Goal: Task Accomplishment & Management: Complete application form

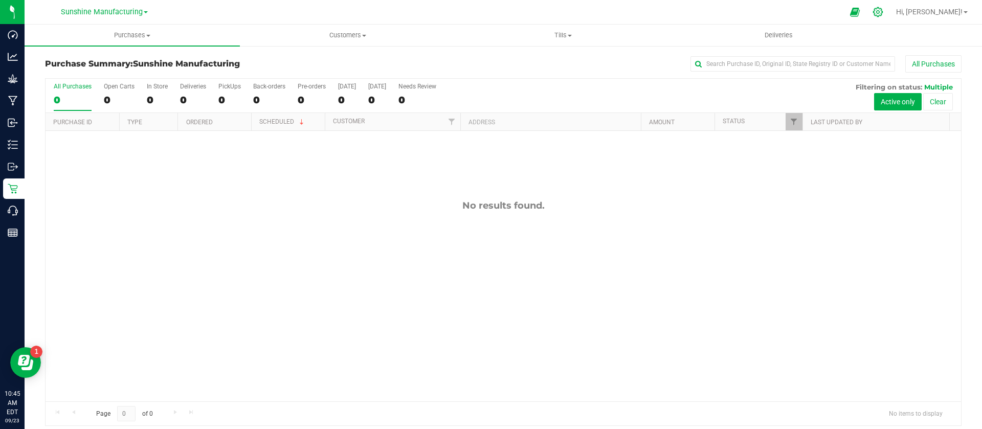
click at [891, 8] on div at bounding box center [878, 12] width 26 height 22
click at [883, 11] on icon at bounding box center [877, 12] width 11 height 11
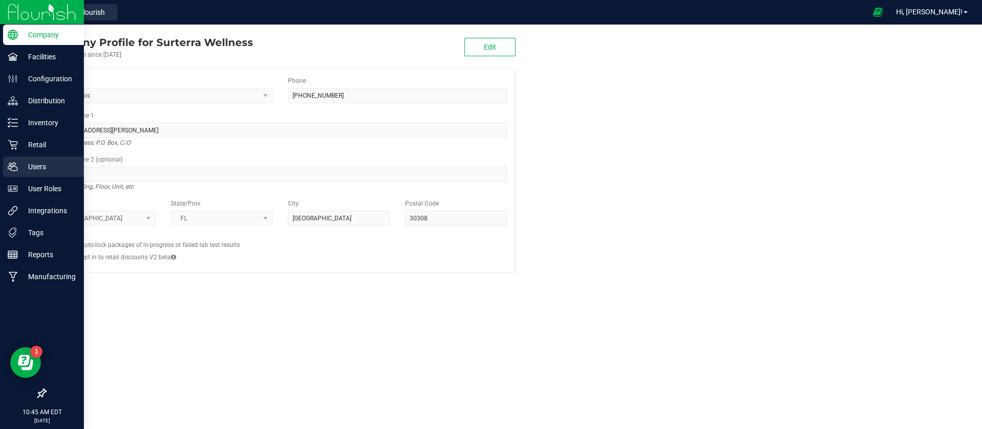
click at [42, 163] on p "Users" at bounding box center [48, 167] width 61 height 12
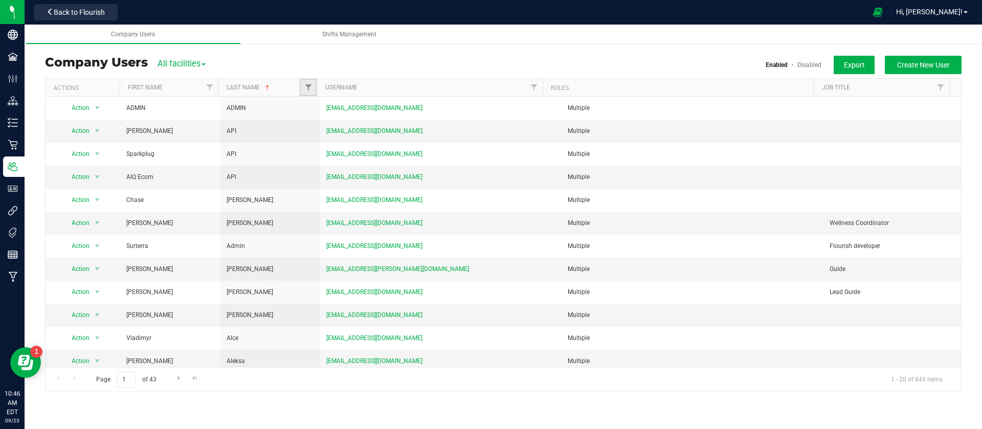
click at [303, 85] on link "Filter" at bounding box center [308, 87] width 17 height 17
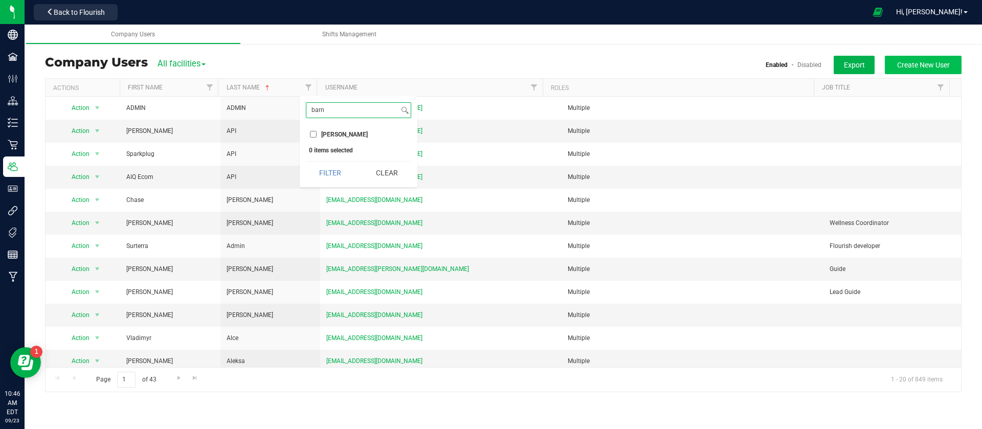
type input "barn"
click at [921, 63] on span "Create New User" at bounding box center [923, 65] width 53 height 8
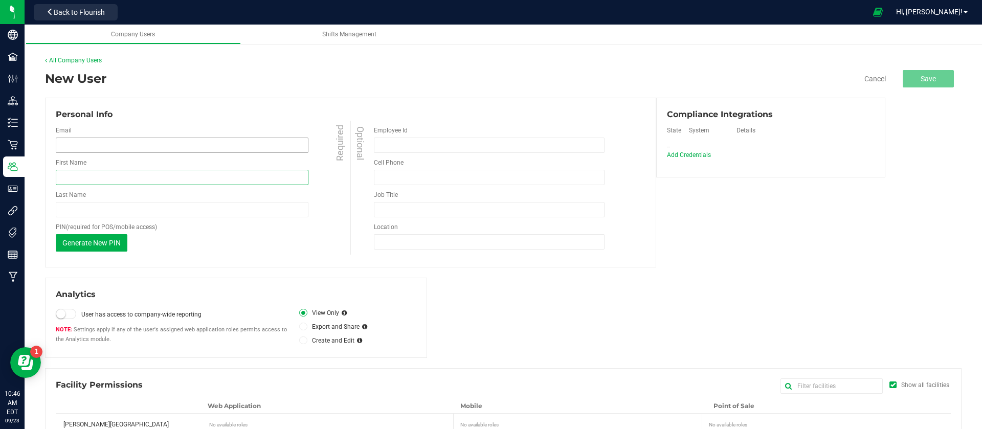
drag, startPoint x: 192, startPoint y: 175, endPoint x: 188, endPoint y: 151, distance: 24.8
click at [192, 175] on input "First Name" at bounding box center [182, 177] width 253 height 15
type input "Jordan"
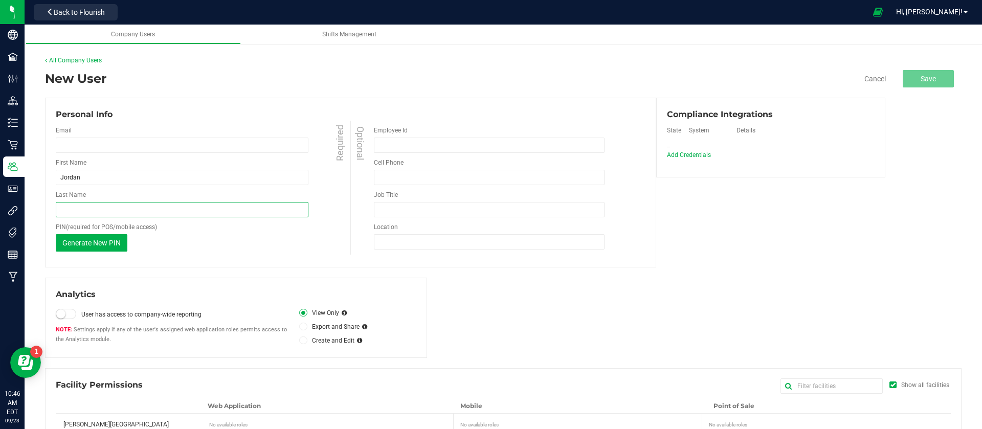
click at [253, 202] on input "Last Name" at bounding box center [182, 209] width 253 height 15
paste input "[PERSON_NAME]"
type input "[PERSON_NAME]"
click at [276, 266] on div "Personal Info Email Required First Name [GEOGRAPHIC_DATA] Required Last Name [G…" at bounding box center [350, 183] width 611 height 170
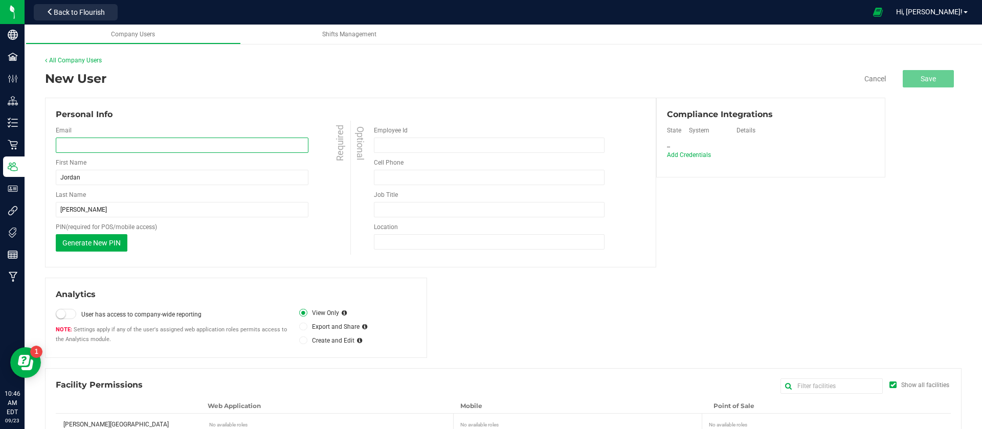
click at [114, 144] on input "email" at bounding box center [182, 145] width 253 height 15
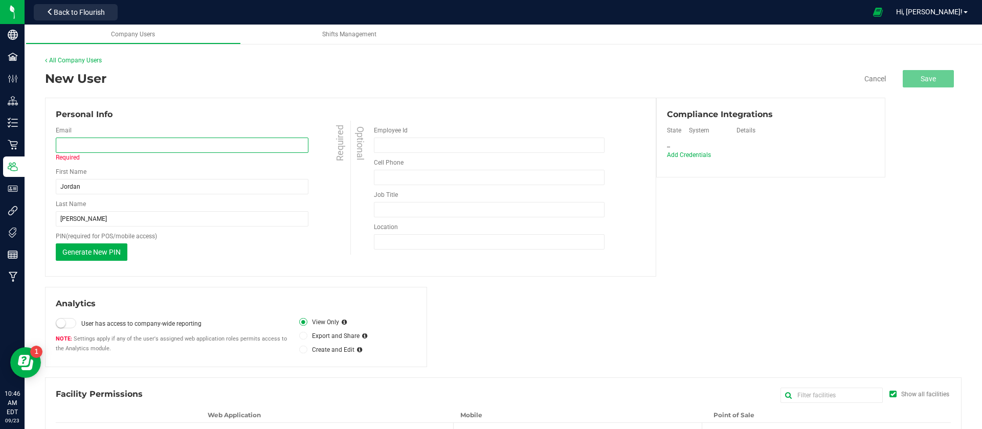
paste input "[EMAIL_ADDRESS][DOMAIN_NAME]"
type input "[EMAIL_ADDRESS][DOMAIN_NAME]"
click at [883, 302] on div "Analytics User has access to company-wide reporting Settings apply if any of th…" at bounding box center [503, 327] width 916 height 80
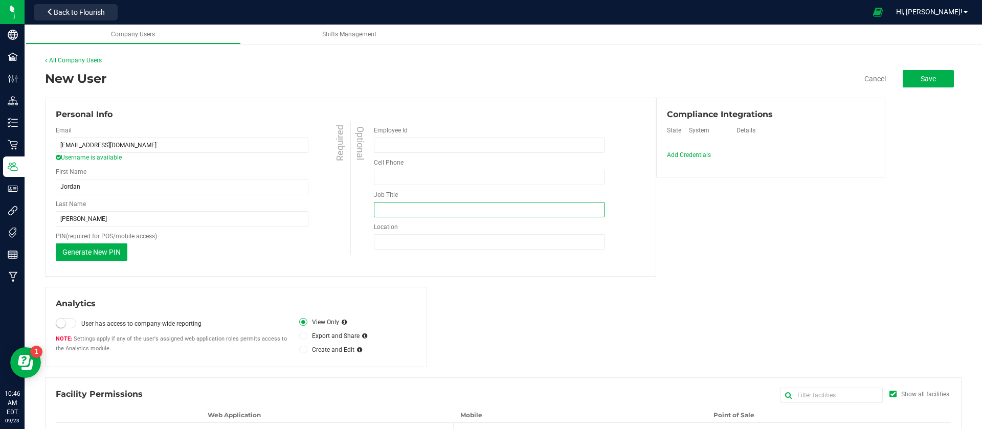
click at [450, 202] on input "Job Title" at bounding box center [489, 209] width 231 height 15
type input "Cultivation Tech"
click at [458, 251] on div "Optional Employee Id Cell Phone Must be at least 10 digits Phone number is requ…" at bounding box center [497, 188] width 295 height 134
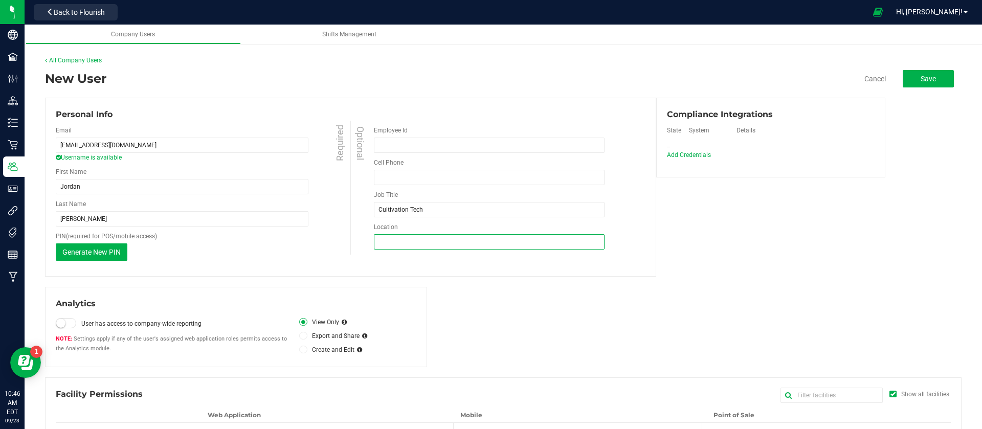
click at [463, 241] on input "Location" at bounding box center [489, 241] width 231 height 15
click at [888, 258] on div "Personal Info Email [EMAIL_ADDRESS][DOMAIN_NAME] Username is available Required…" at bounding box center [503, 187] width 916 height 179
click at [471, 237] on input "Location" at bounding box center [489, 241] width 231 height 15
type input "Lakeland"
click at [689, 154] on span "Add Credentials" at bounding box center [689, 154] width 44 height 7
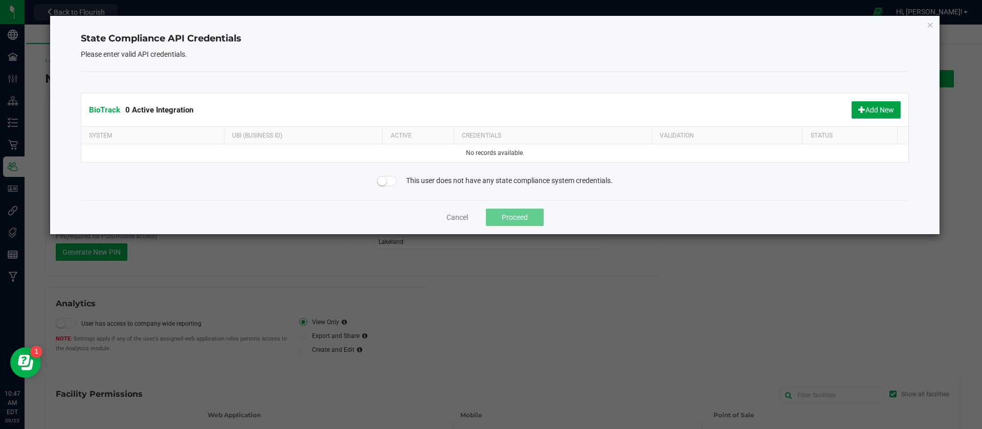
click at [873, 107] on button "Add New" at bounding box center [875, 109] width 49 height 17
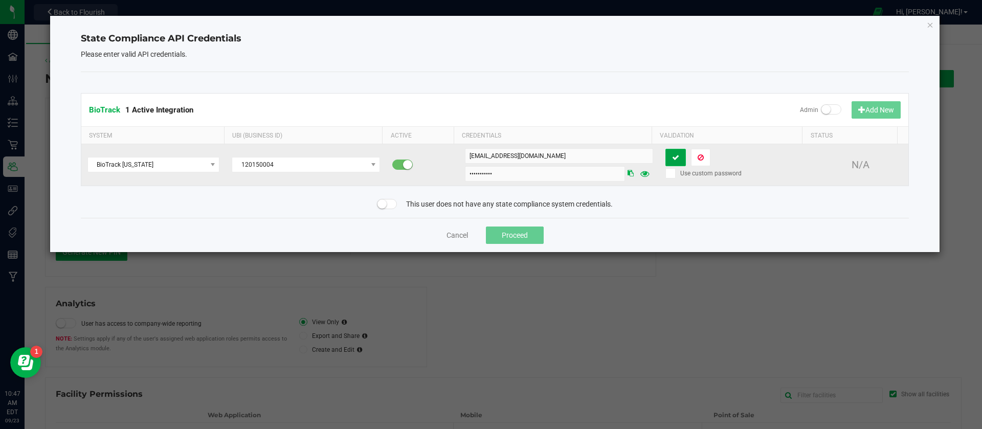
click at [665, 153] on button at bounding box center [675, 157] width 20 height 17
click at [528, 231] on button "Proceed" at bounding box center [515, 235] width 58 height 17
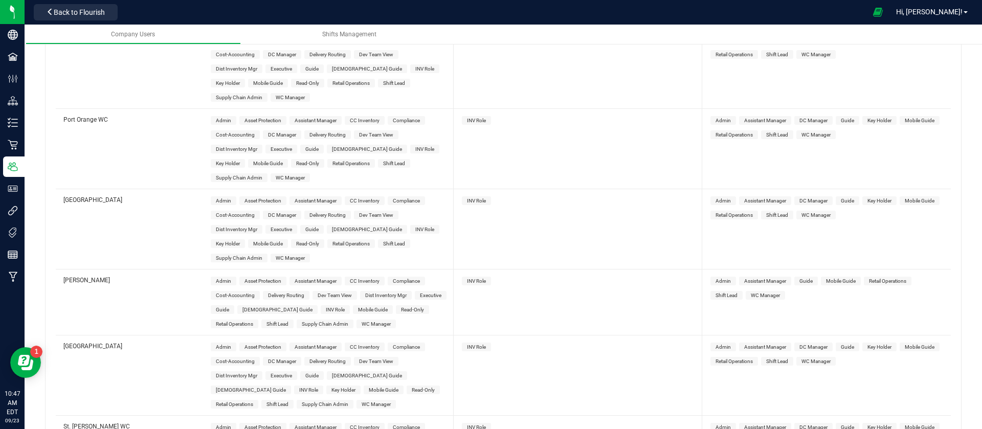
scroll to position [3961, 0]
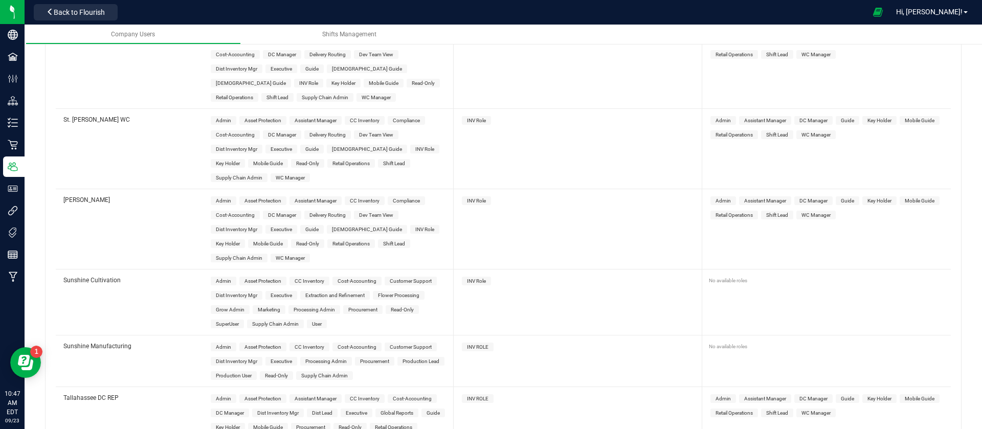
click at [412, 292] on span "Flower Processing" at bounding box center [398, 295] width 41 height 6
drag, startPoint x: 459, startPoint y: 251, endPoint x: 706, endPoint y: 253, distance: 247.0
click at [462, 277] on span "INV Role" at bounding box center [476, 281] width 29 height 9
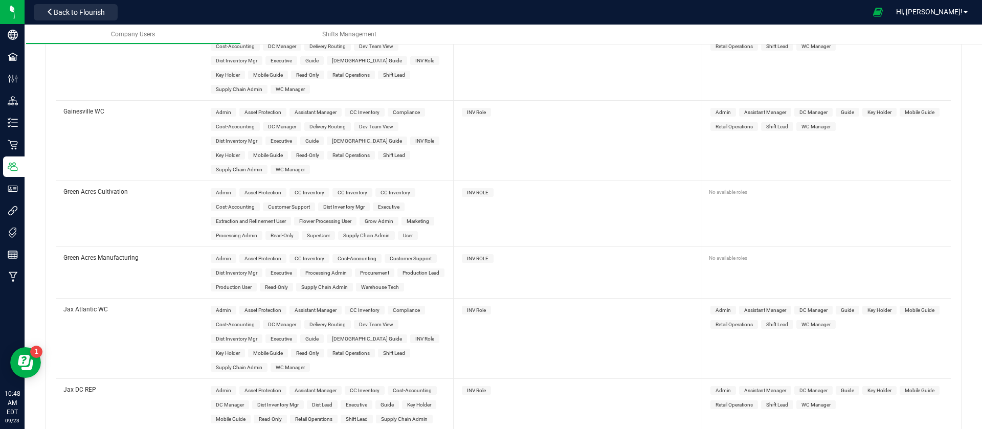
scroll to position [1353, 0]
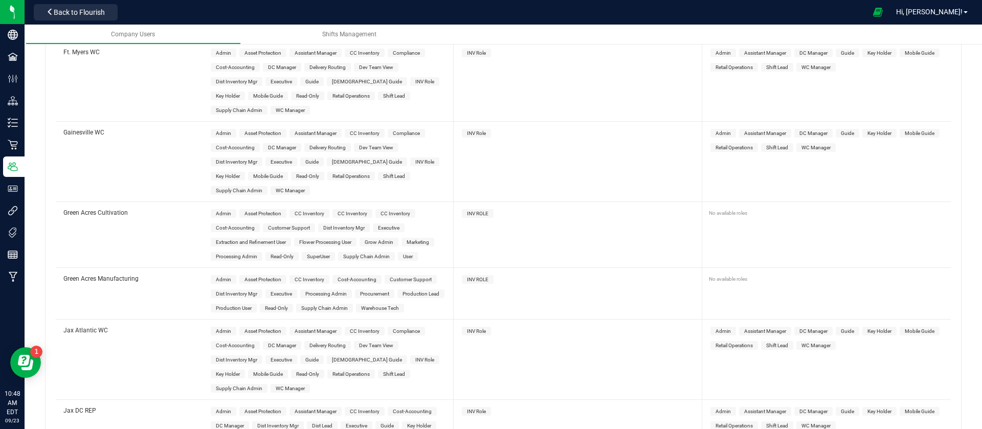
click at [332, 239] on span "Flower Processing User" at bounding box center [325, 242] width 52 height 6
click at [471, 211] on span "INV ROLE" at bounding box center [477, 214] width 21 height 6
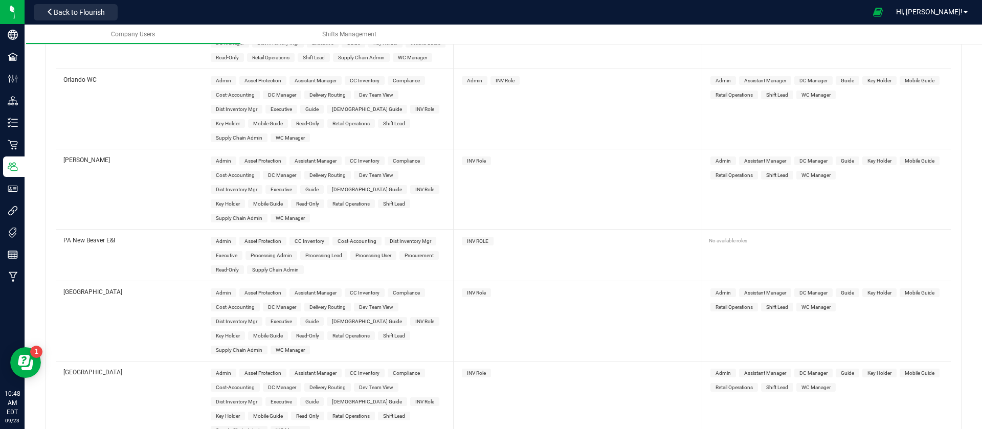
scroll to position [4001, 0]
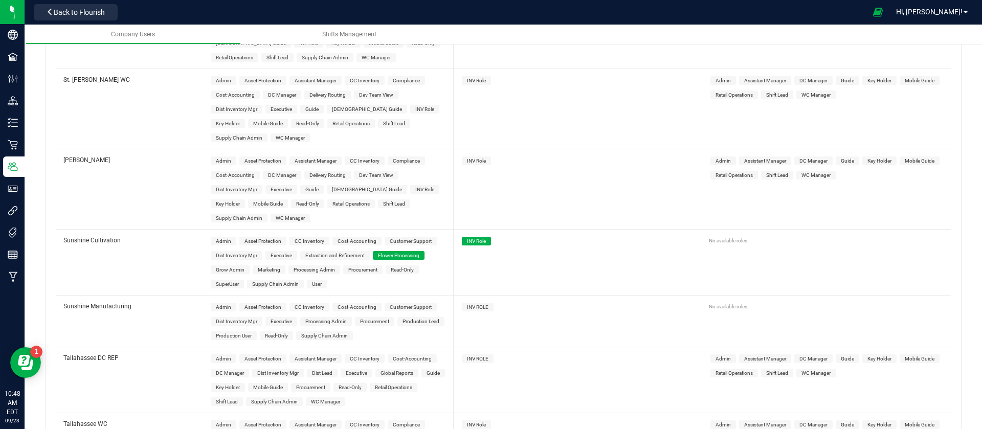
click at [240, 331] on span "Production User" at bounding box center [234, 335] width 46 height 9
click at [466, 303] on span "INV ROLE" at bounding box center [478, 307] width 32 height 9
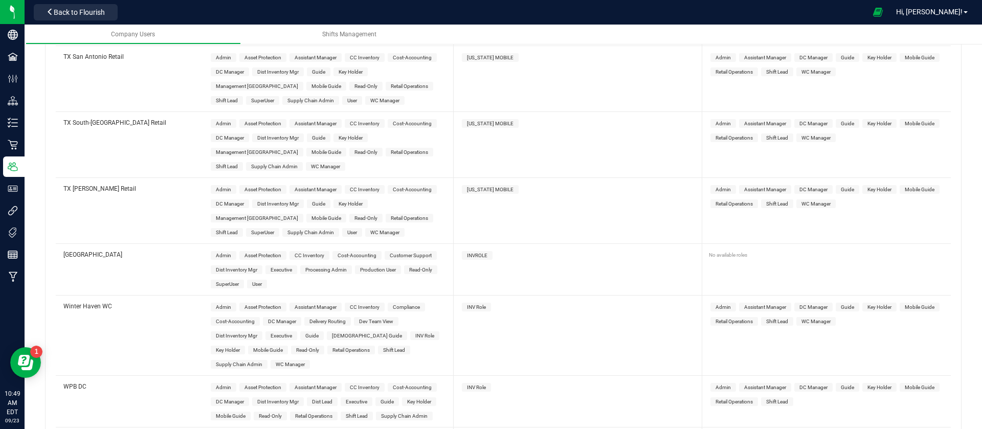
scroll to position [1354, 0]
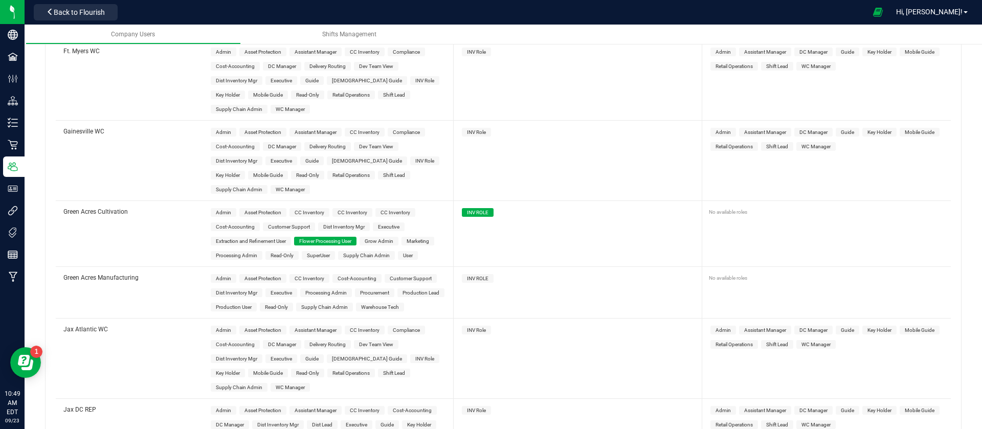
click at [230, 304] on span "Production User" at bounding box center [234, 307] width 36 height 6
click at [475, 267] on div "INV ROLE" at bounding box center [580, 278] width 248 height 22
click at [480, 276] on span "INV ROLE" at bounding box center [477, 279] width 21 height 6
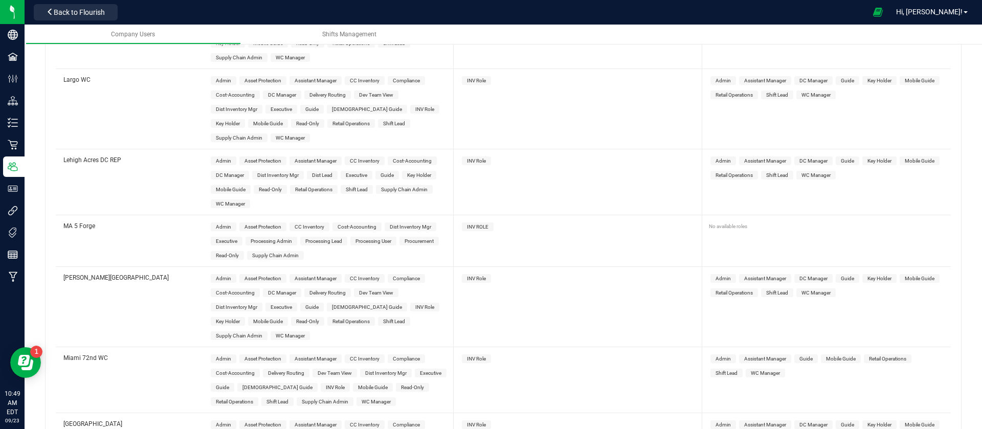
scroll to position [0, 0]
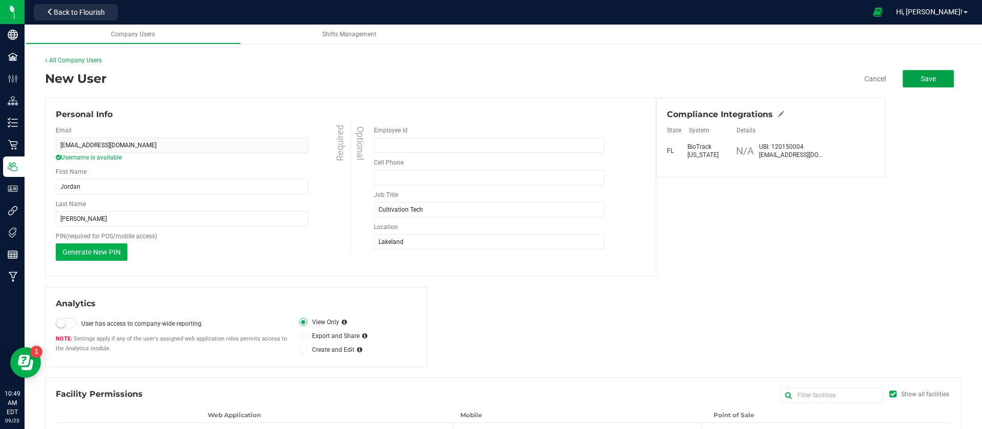
click at [926, 83] on button "Save" at bounding box center [927, 78] width 51 height 17
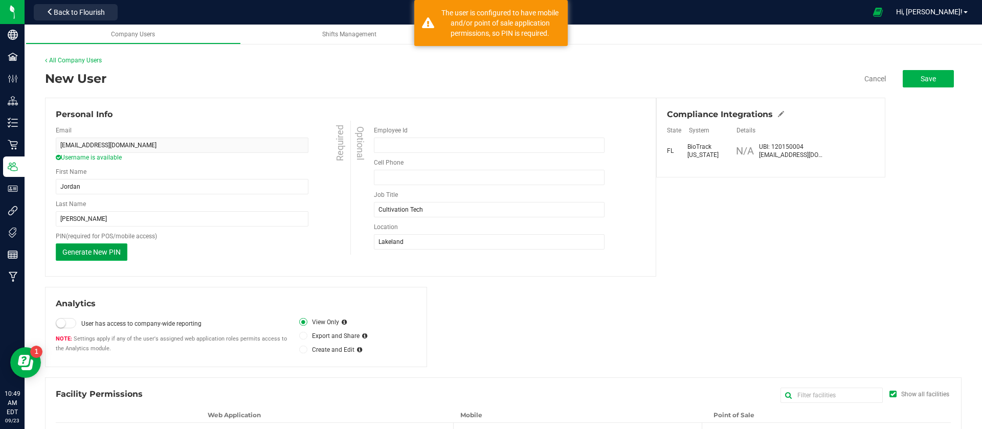
click at [96, 252] on span "Generate New PIN" at bounding box center [91, 252] width 58 height 8
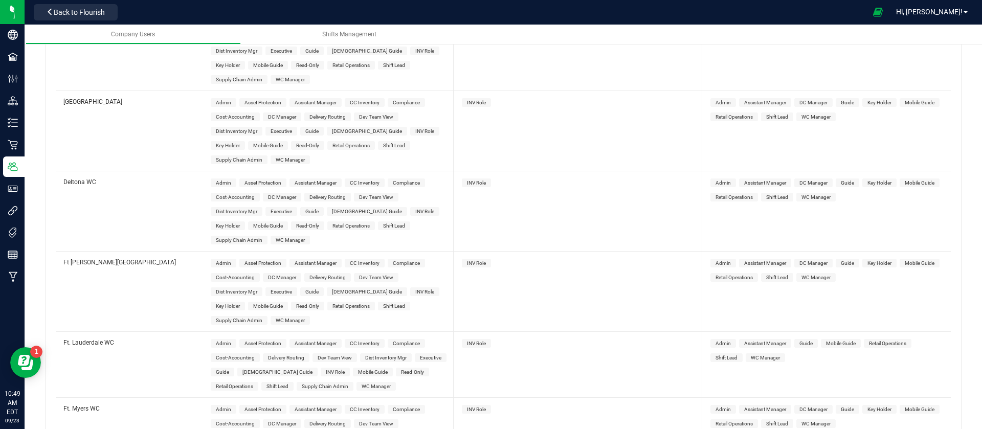
scroll to position [1457, 0]
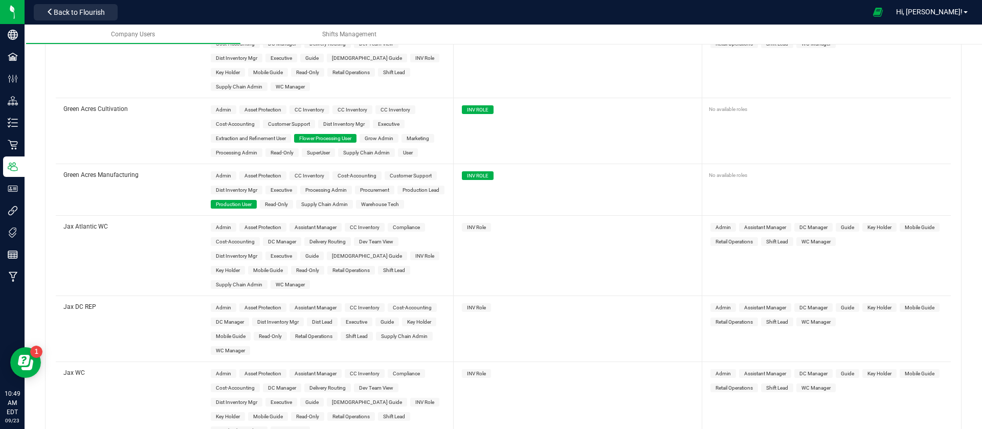
click at [631, 240] on div "INV Role" at bounding box center [578, 256] width 249 height 80
click at [477, 105] on span "INV ROLE" at bounding box center [478, 109] width 32 height 9
click at [479, 171] on span "INV ROLE" at bounding box center [478, 175] width 32 height 9
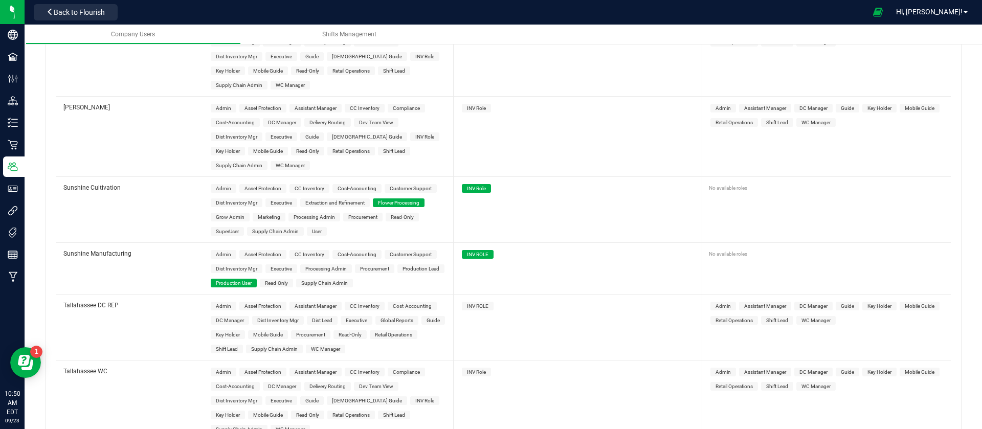
scroll to position [4142, 0]
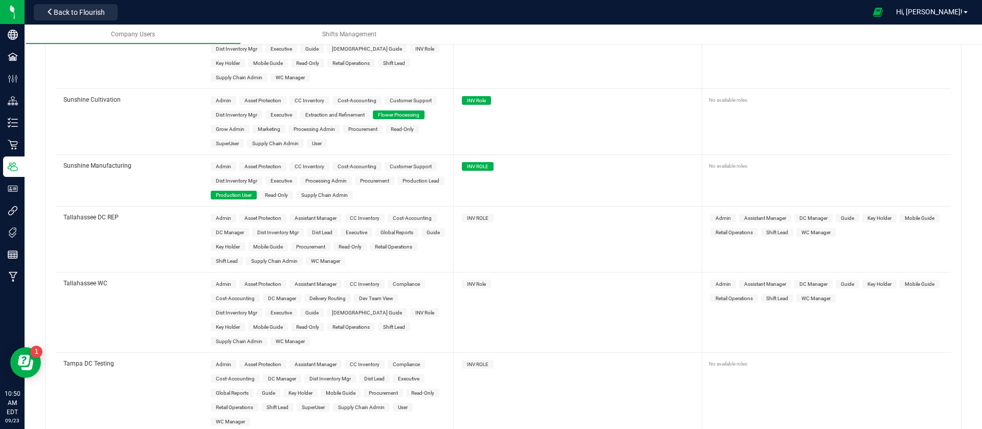
click at [474, 98] on span "INV Role" at bounding box center [476, 101] width 19 height 6
click at [484, 162] on span "INV ROLE" at bounding box center [478, 166] width 32 height 9
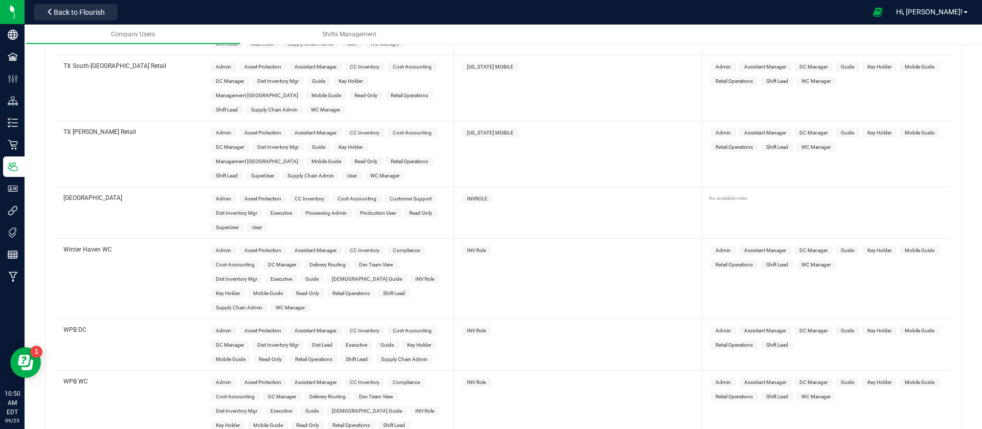
scroll to position [0, 0]
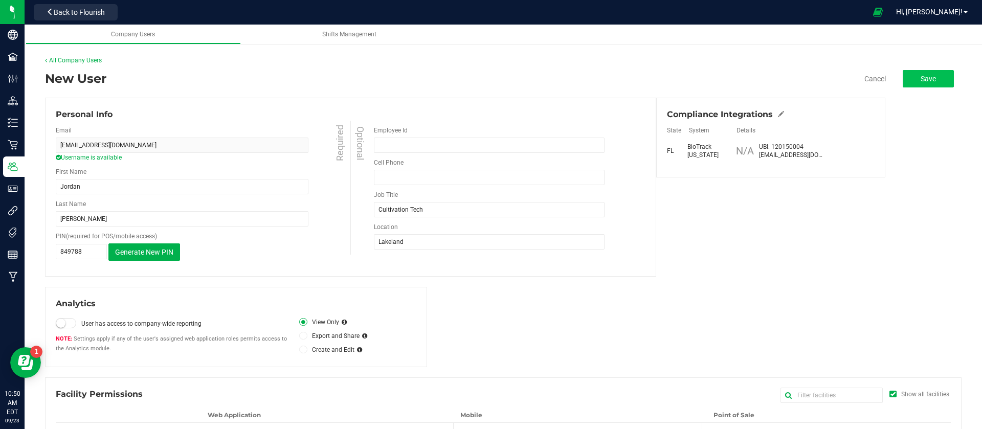
click at [920, 79] on span "Save" at bounding box center [927, 79] width 15 height 8
